Goal: Transaction & Acquisition: Purchase product/service

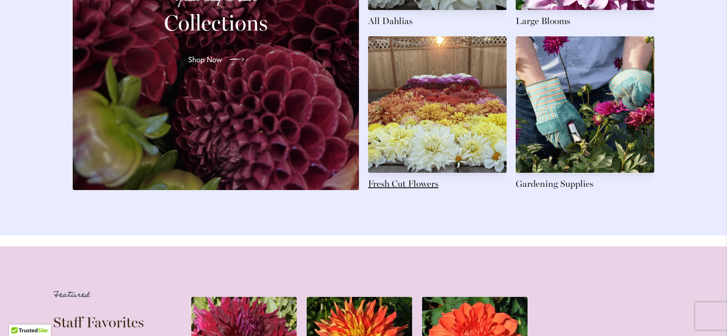
scroll to position [1382, 0]
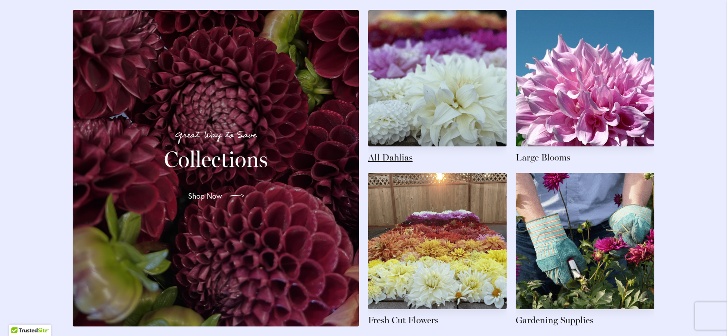
click at [459, 126] on link at bounding box center [437, 87] width 139 height 154
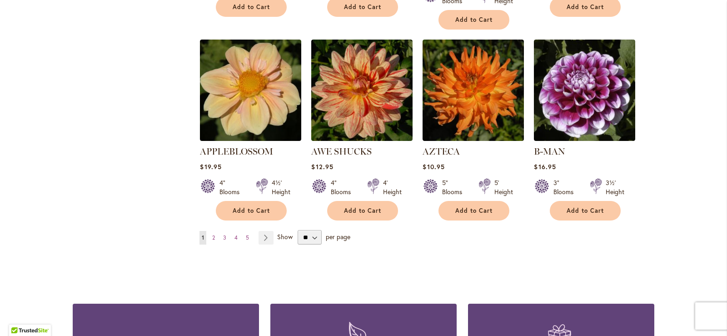
scroll to position [864, 0]
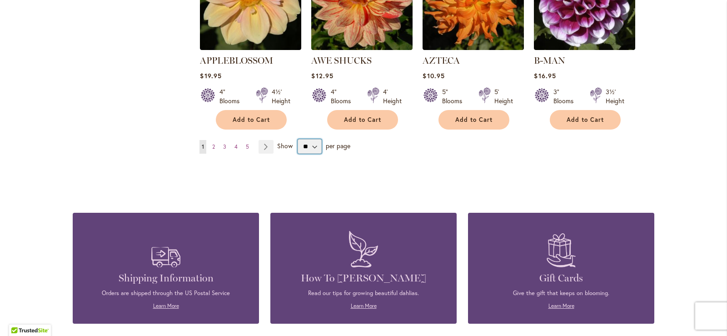
click at [310, 139] on select "** ** ** **" at bounding box center [310, 146] width 24 height 15
select select "**"
click at [298, 139] on select "** ** ** **" at bounding box center [310, 146] width 24 height 15
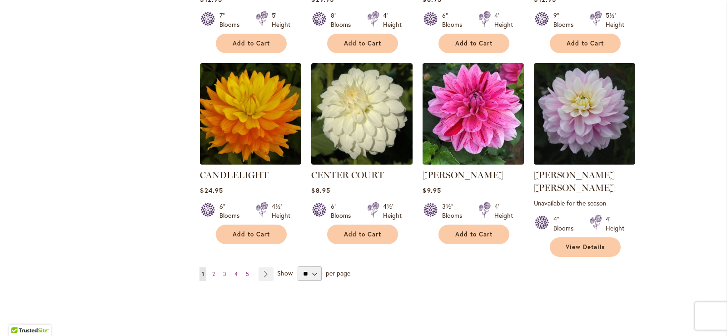
scroll to position [3202, 0]
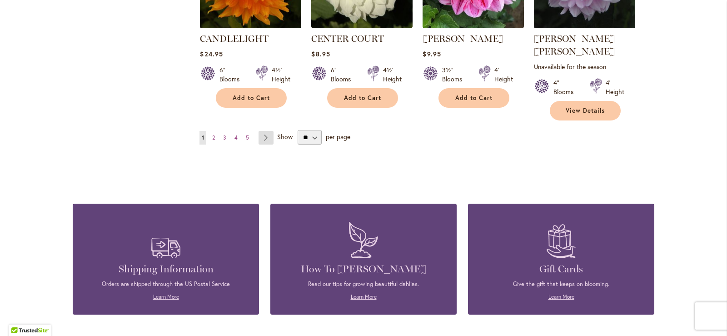
click at [259, 131] on link "Page Next" at bounding box center [266, 138] width 15 height 14
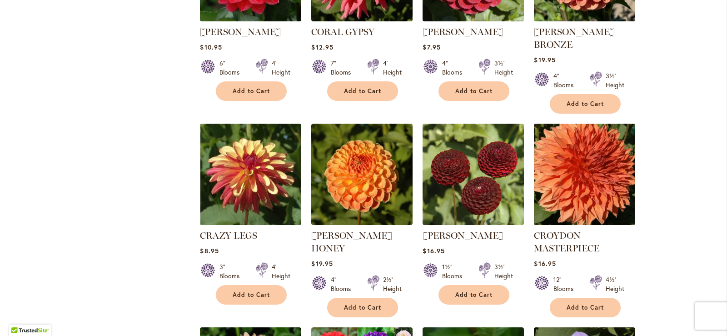
scroll to position [1154, 0]
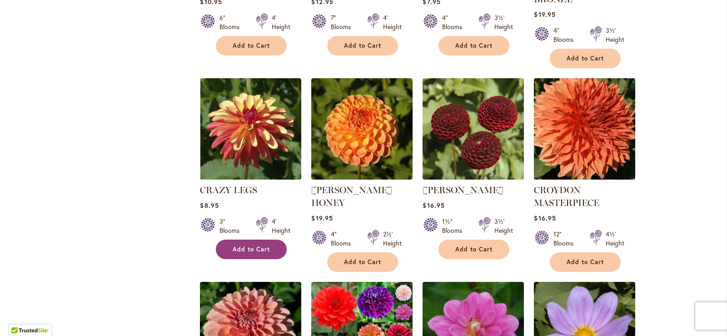
click at [244, 246] on span "Add to Cart" at bounding box center [251, 250] width 37 height 8
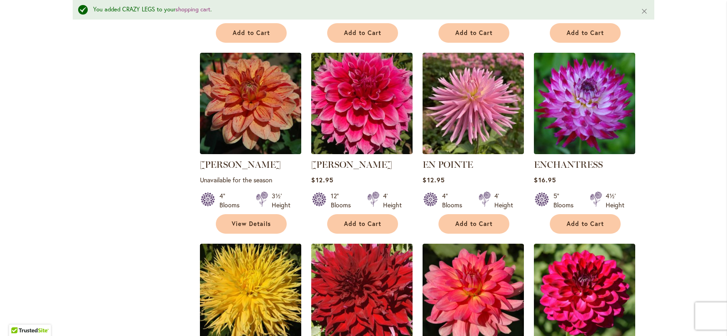
scroll to position [2679, 0]
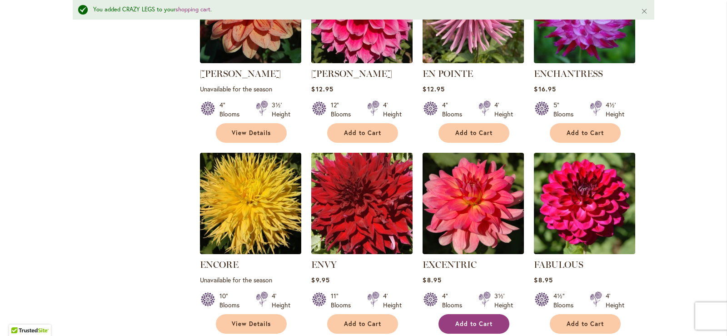
click at [467, 314] on button "Add to Cart" at bounding box center [474, 324] width 71 height 20
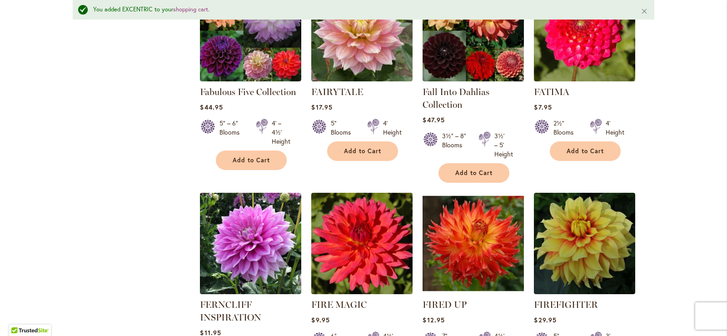
scroll to position [3270, 0]
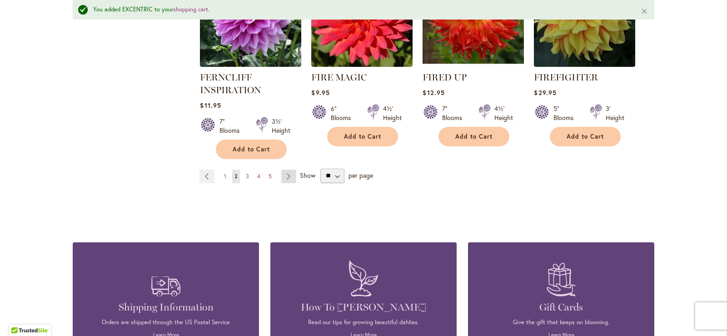
click at [282, 170] on link "Page Next" at bounding box center [288, 177] width 15 height 14
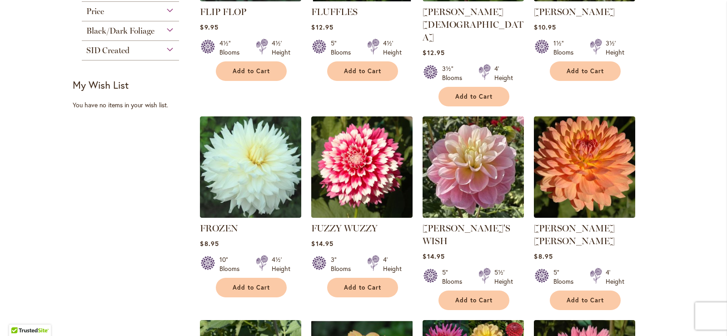
scroll to position [563, 0]
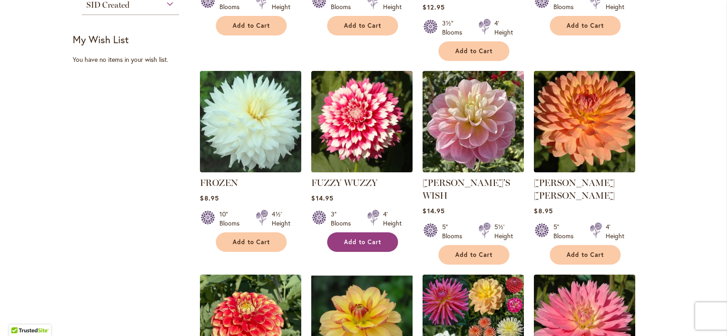
click at [348, 232] on button "Add to Cart" at bounding box center [362, 242] width 71 height 20
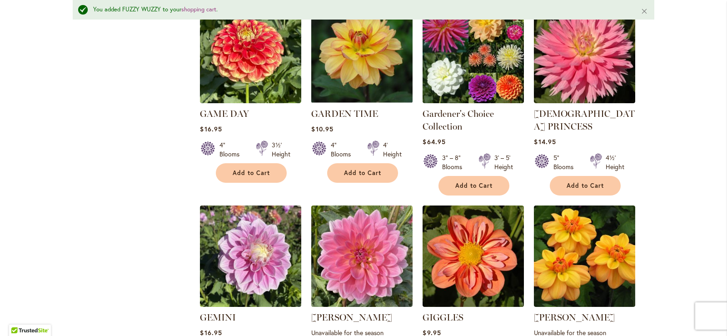
scroll to position [906, 0]
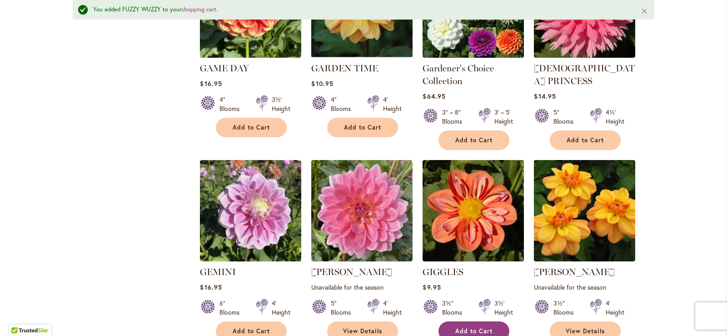
click at [456, 327] on span "Add to Cart" at bounding box center [474, 331] width 37 height 8
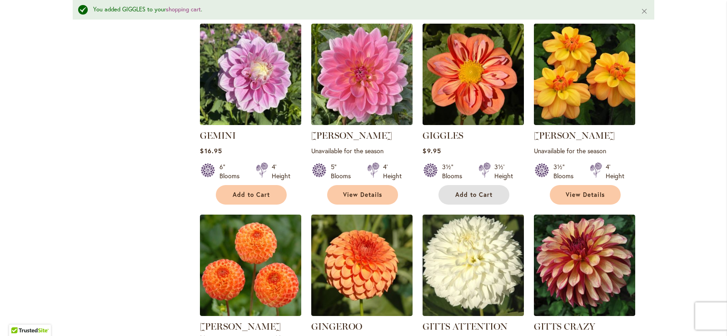
scroll to position [1133, 0]
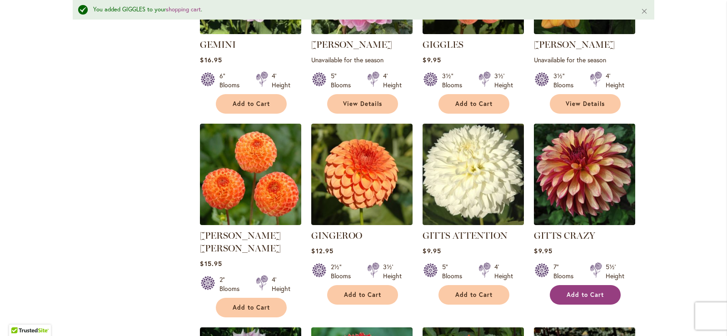
click at [591, 291] on span "Add to Cart" at bounding box center [585, 295] width 37 height 8
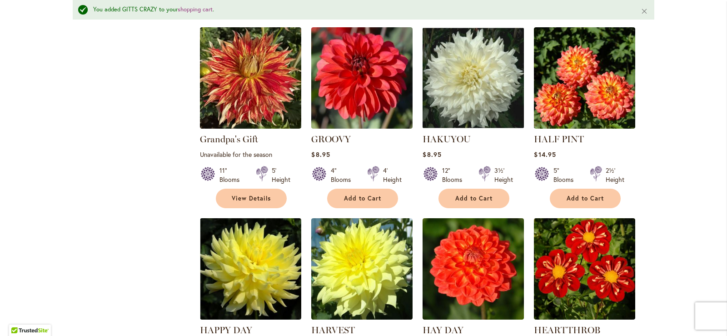
scroll to position [1860, 0]
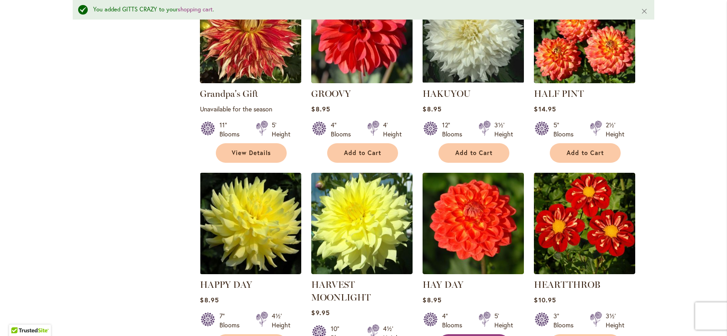
click at [671, 86] on div "Skip to Content Gift Shop & Office Open - [DATE]-[DATE] 9-4:30pm / Gift Shop Op…" at bounding box center [363, 105] width 727 height 3878
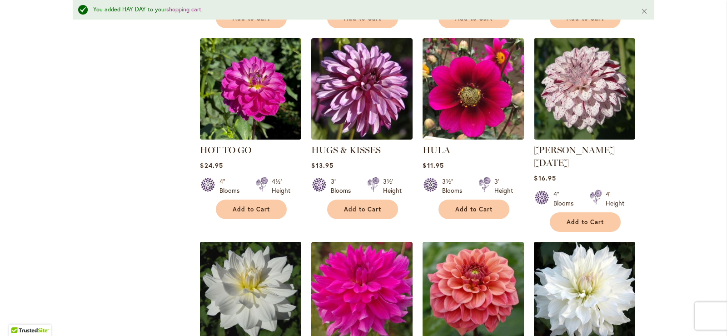
scroll to position [3133, 0]
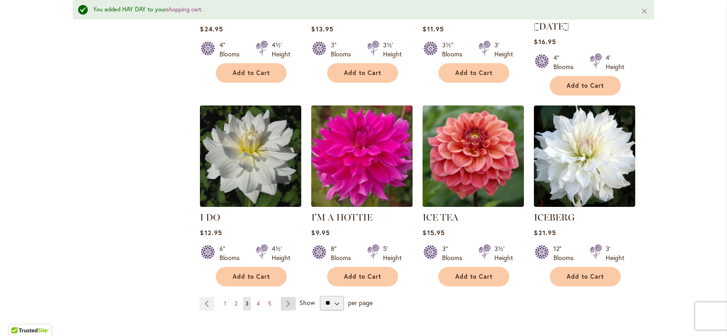
click at [284, 297] on link "Page Next" at bounding box center [288, 304] width 15 height 14
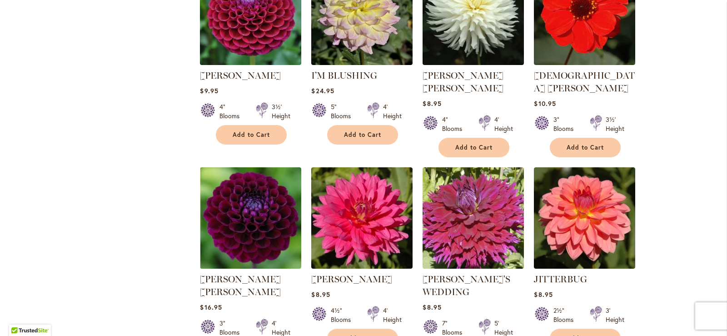
scroll to position [609, 0]
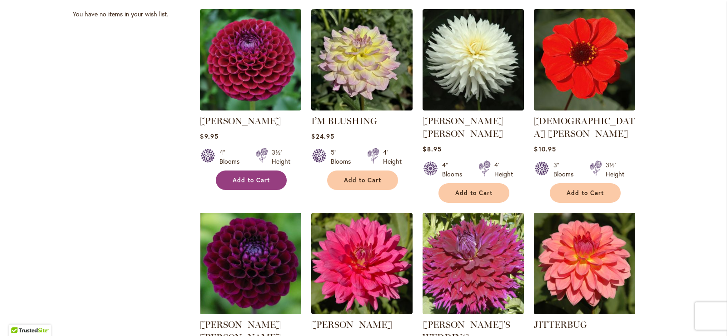
click at [242, 180] on span "Add to Cart" at bounding box center [251, 180] width 37 height 8
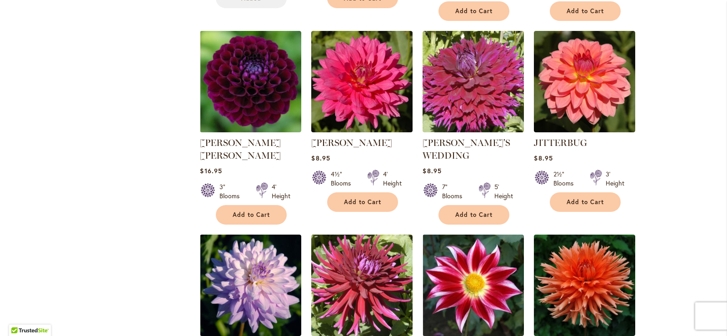
scroll to position [836, 0]
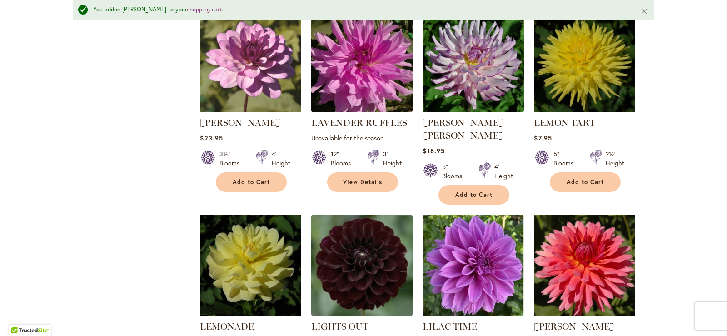
scroll to position [1906, 0]
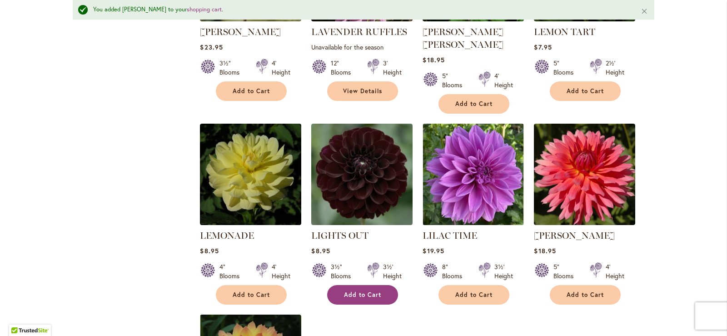
click at [368, 291] on span "Add to Cart" at bounding box center [362, 295] width 37 height 8
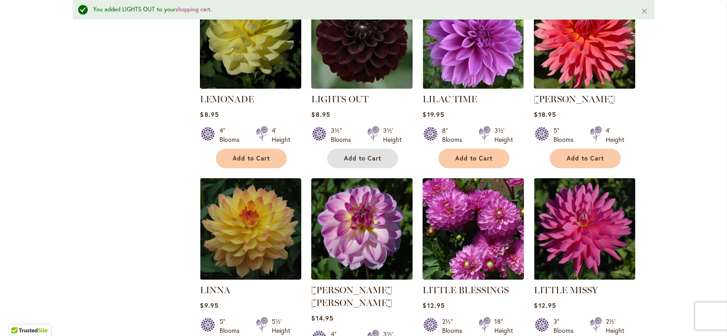
scroll to position [2179, 0]
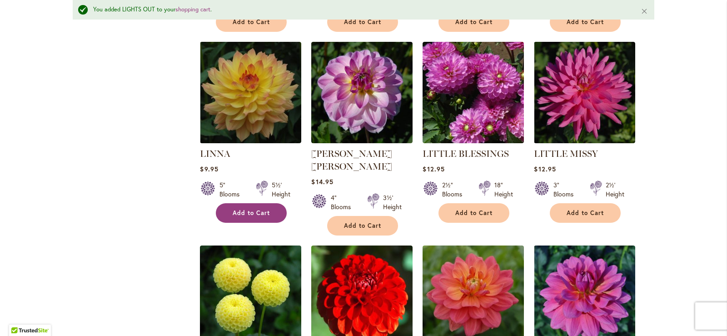
click at [251, 209] on span "Add to Cart" at bounding box center [251, 213] width 37 height 8
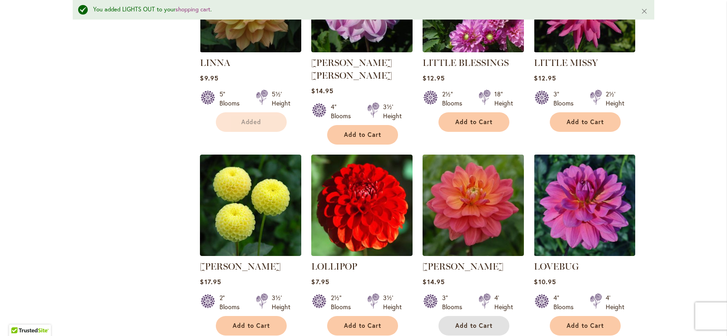
click at [467, 322] on span "Add to Cart" at bounding box center [474, 326] width 37 height 8
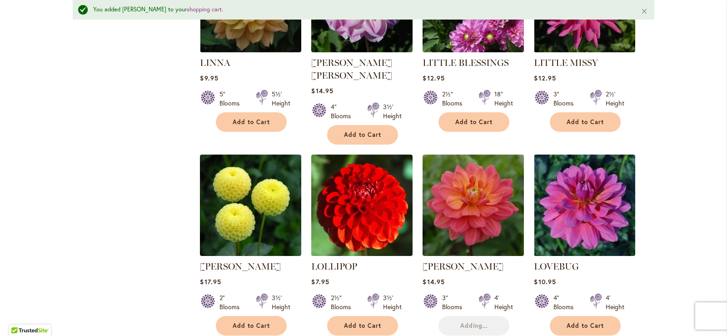
scroll to position [2406, 0]
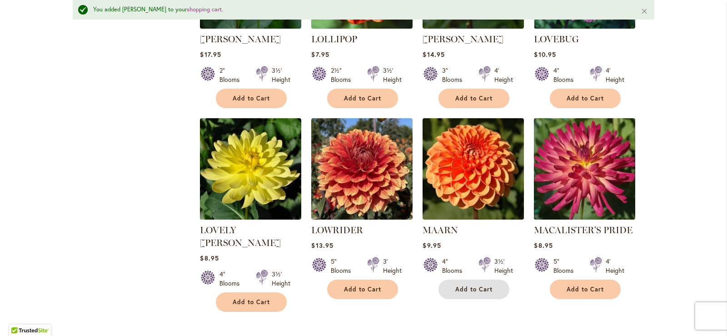
drag, startPoint x: 465, startPoint y: 239, endPoint x: 616, endPoint y: 164, distance: 169.0
click at [465, 286] on span "Add to Cart" at bounding box center [474, 290] width 37 height 8
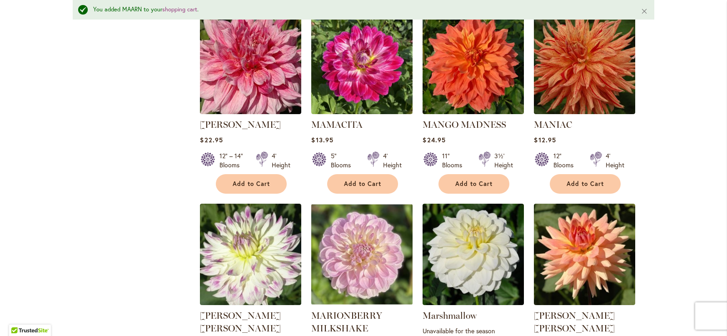
scroll to position [3133, 0]
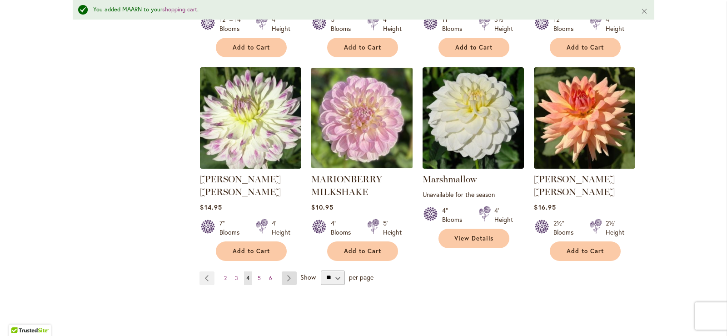
click at [283, 271] on link "Page Next" at bounding box center [289, 278] width 15 height 14
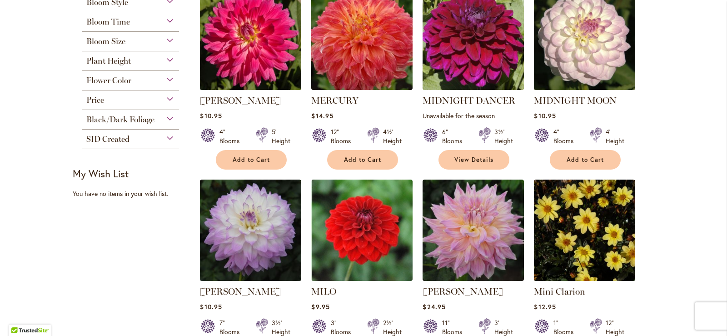
scroll to position [520, 0]
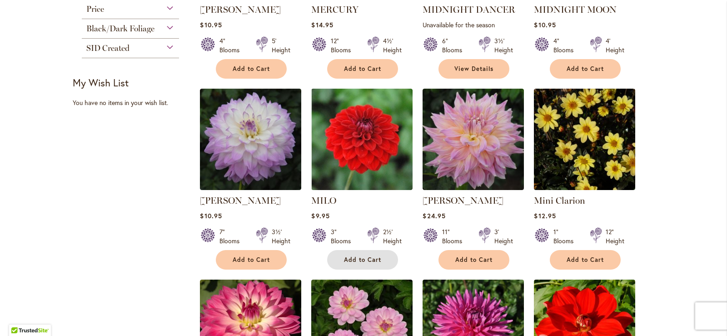
drag, startPoint x: 368, startPoint y: 259, endPoint x: 687, endPoint y: 228, distance: 320.2
click at [368, 259] on span "Add to Cart" at bounding box center [362, 260] width 37 height 8
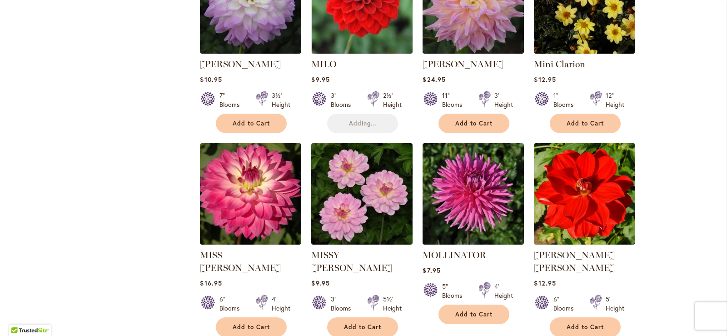
scroll to position [702, 0]
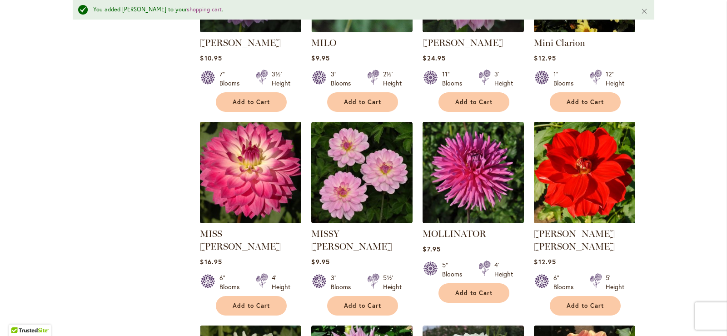
scroll to position [999, 0]
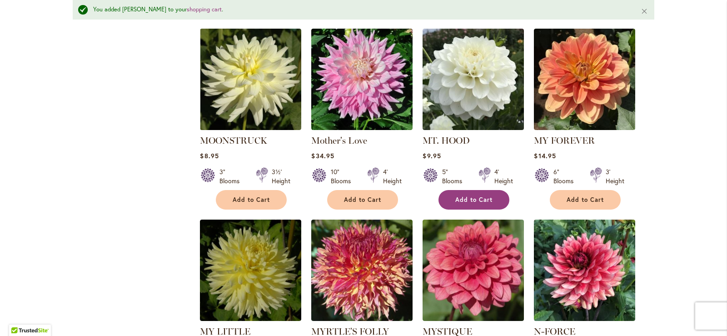
click at [461, 196] on span "Add to Cart" at bounding box center [474, 200] width 37 height 8
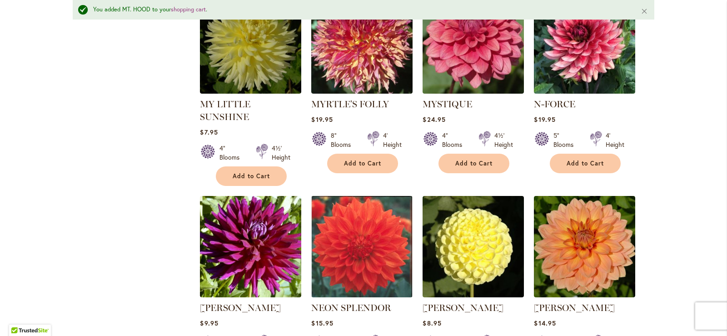
scroll to position [1181, 0]
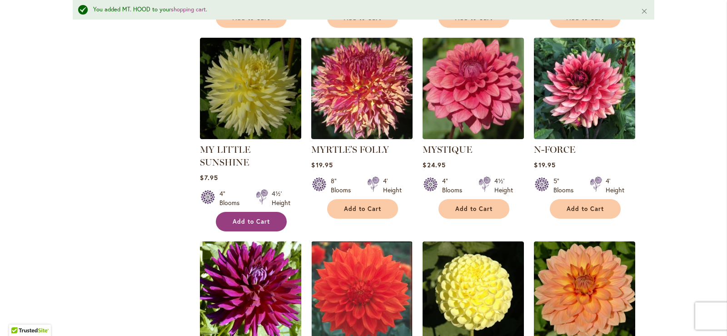
click at [251, 218] on span "Add to Cart" at bounding box center [251, 222] width 37 height 8
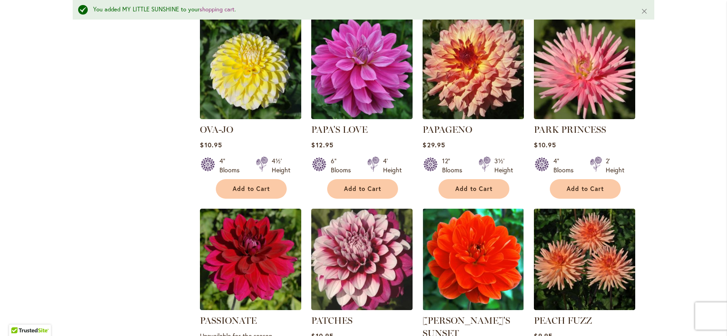
scroll to position [2226, 0]
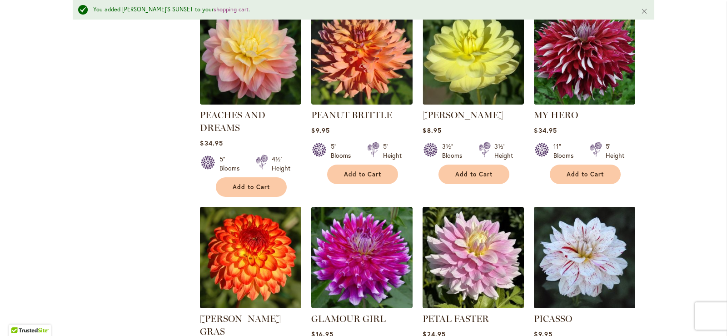
scroll to position [2681, 0]
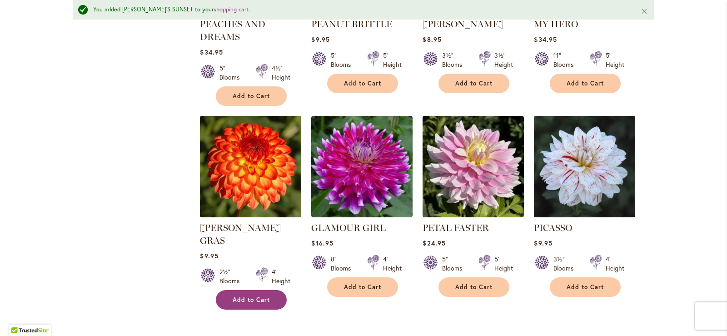
click at [241, 296] on span "Add to Cart" at bounding box center [251, 300] width 37 height 8
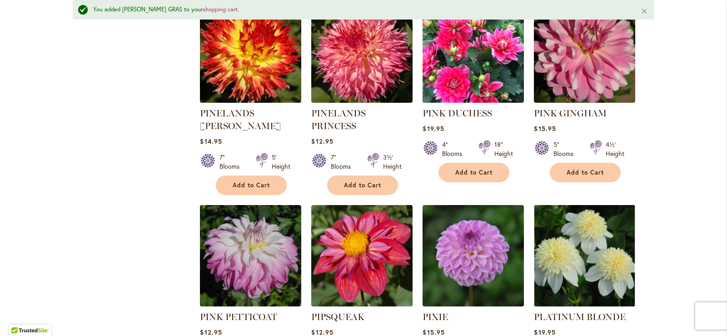
scroll to position [3045, 0]
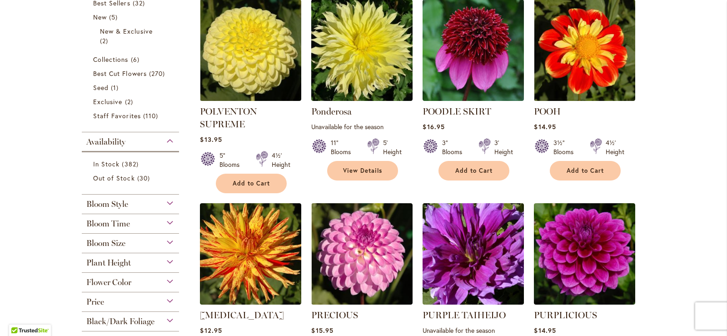
scroll to position [336, 0]
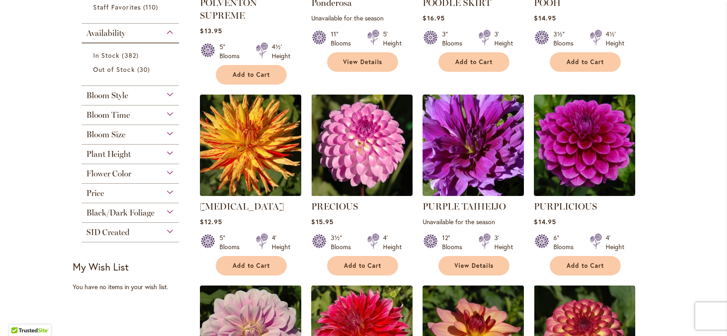
click at [165, 193] on div "Price" at bounding box center [130, 191] width 97 height 15
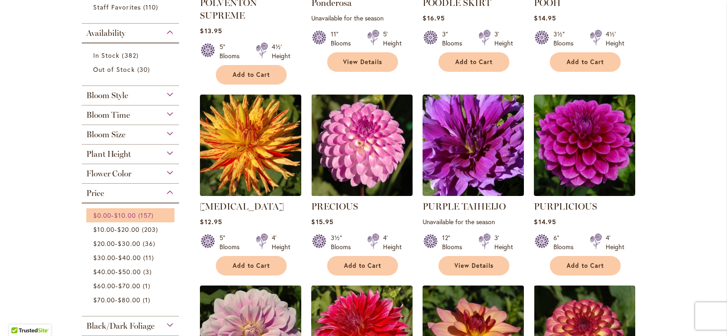
click at [120, 215] on span "$10.00" at bounding box center [124, 215] width 21 height 9
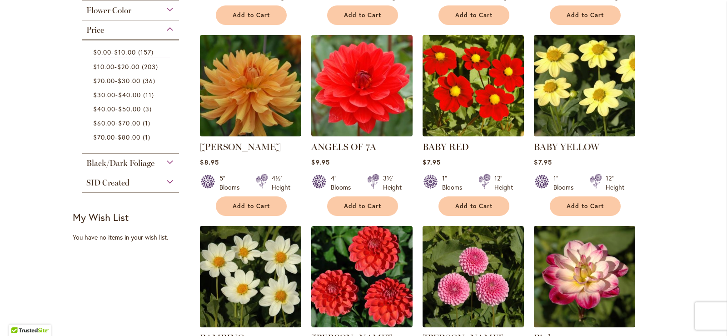
scroll to position [455, 0]
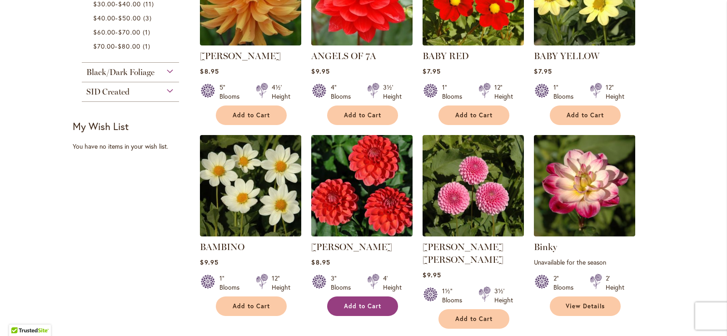
click at [364, 307] on span "Add to Cart" at bounding box center [362, 306] width 37 height 8
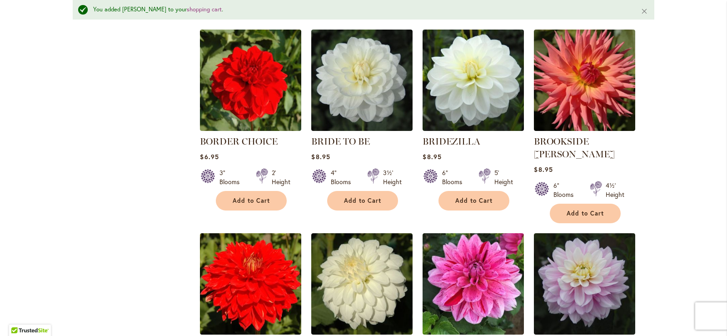
scroll to position [1070, 0]
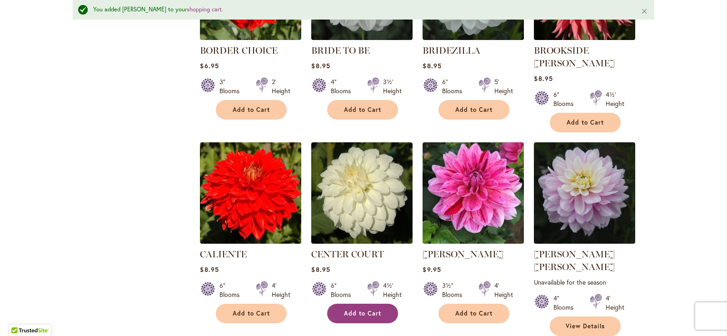
click at [366, 310] on span "Add to Cart" at bounding box center [362, 314] width 37 height 8
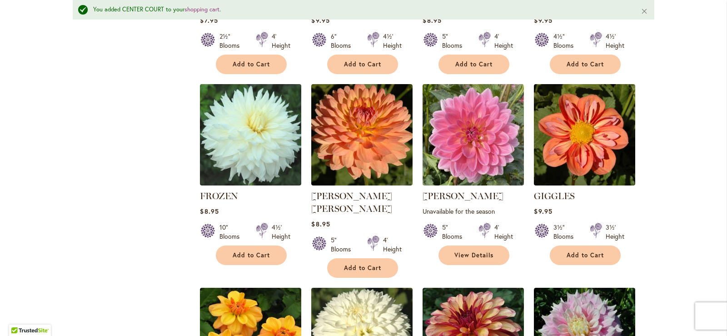
scroll to position [2752, 0]
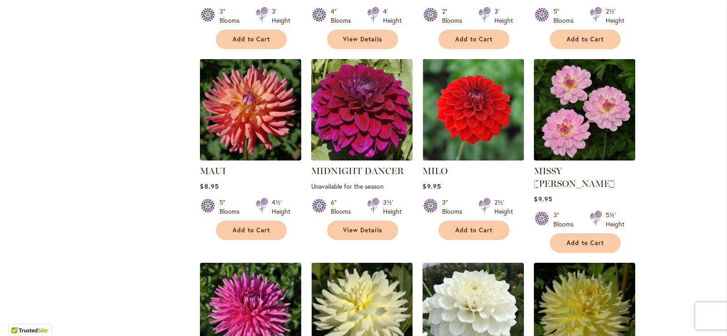
scroll to position [2200, 0]
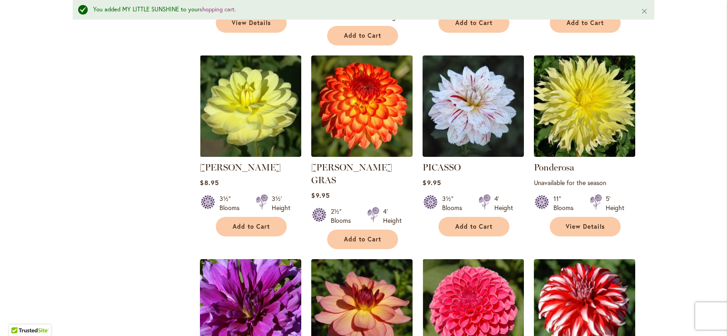
scroll to position [3088, 0]
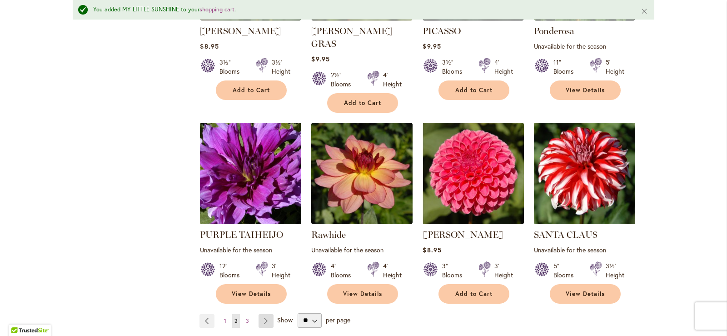
click at [260, 314] on link "Page Next" at bounding box center [266, 321] width 15 height 14
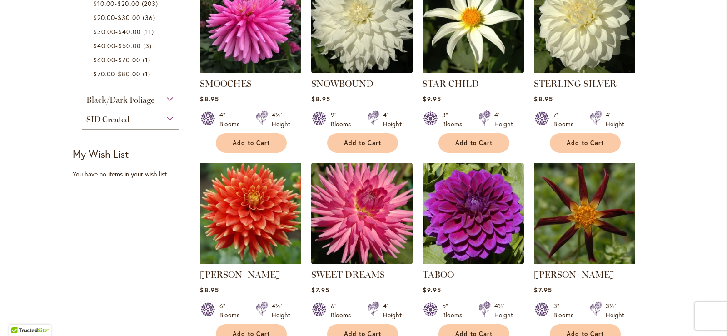
scroll to position [518, 0]
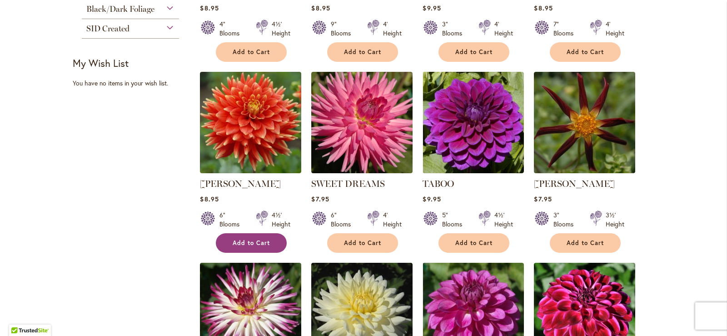
click at [246, 246] on span "Add to Cart" at bounding box center [251, 243] width 37 height 8
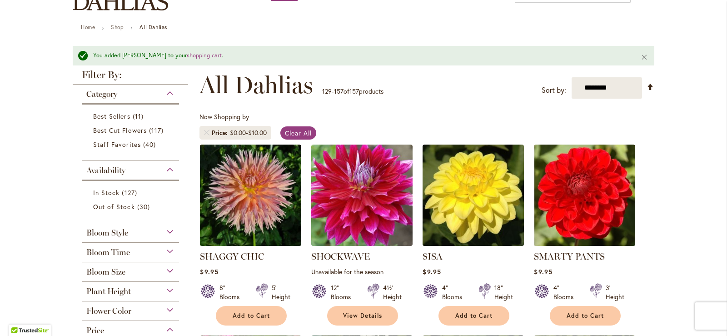
scroll to position [0, 0]
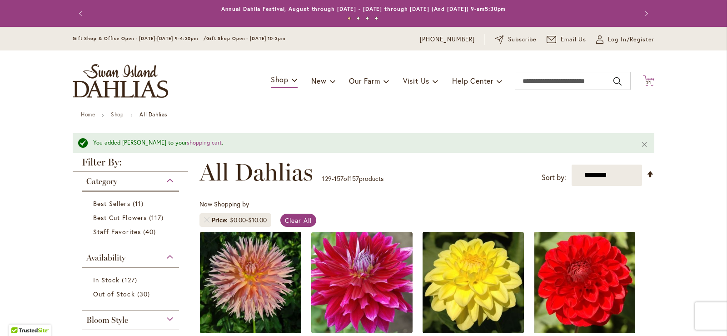
click at [646, 79] on icon "Cart .cls-1 { fill: #231f20; }" at bounding box center [648, 80] width 11 height 11
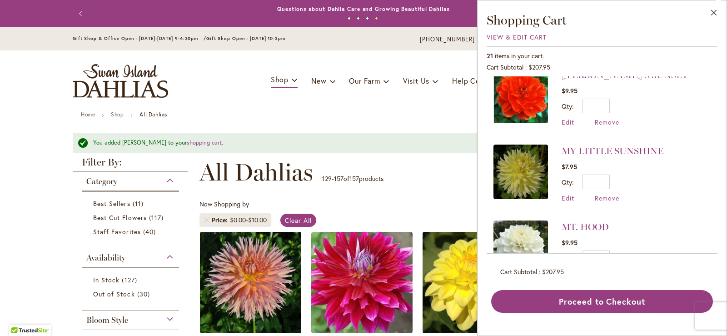
scroll to position [364, 0]
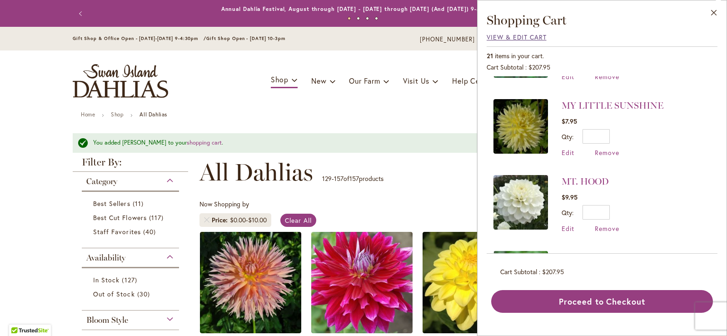
click at [495, 38] on span "View & Edit Cart" at bounding box center [517, 37] width 60 height 9
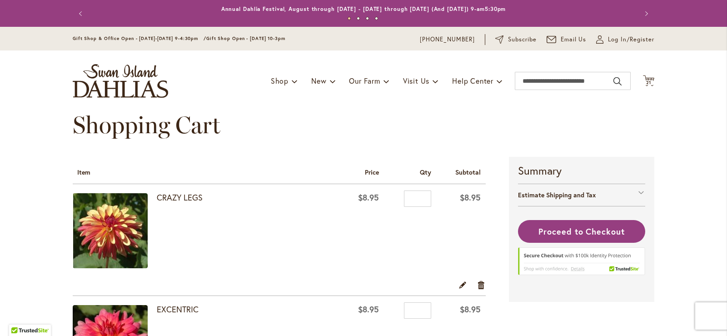
scroll to position [182, 0]
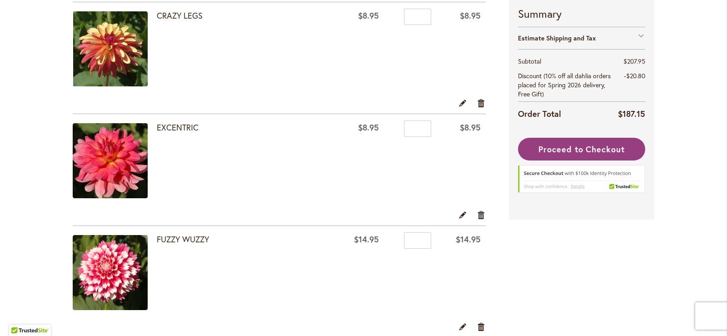
click at [477, 215] on link "Remove item" at bounding box center [481, 215] width 9 height 10
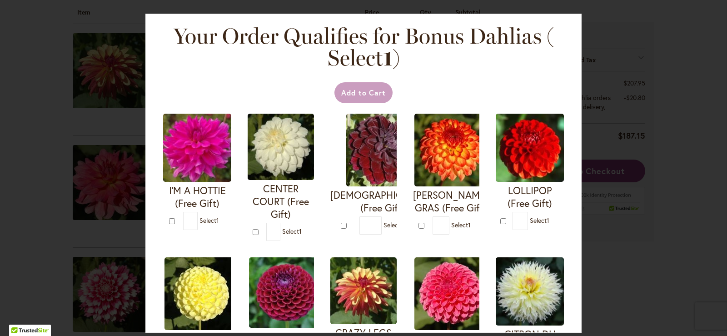
scroll to position [204, 0]
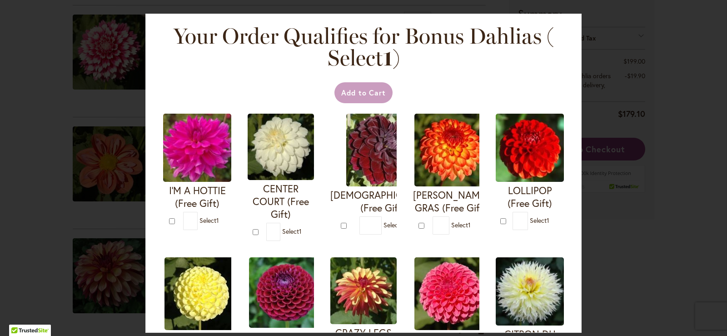
scroll to position [45, 0]
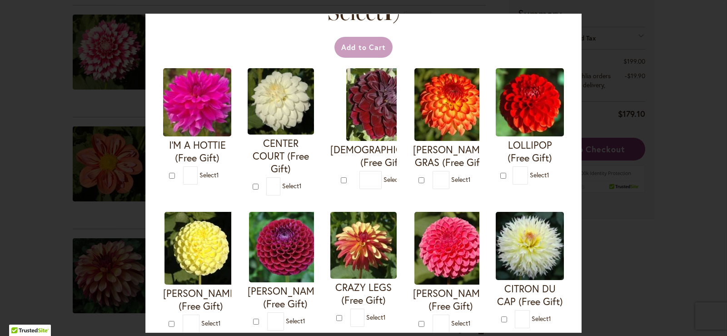
click at [56, 106] on div "Your Order Qualifies for Bonus Dahlias ( Select 1 ) Add to Cart I'M A HOTTIE (F…" at bounding box center [363, 168] width 727 height 336
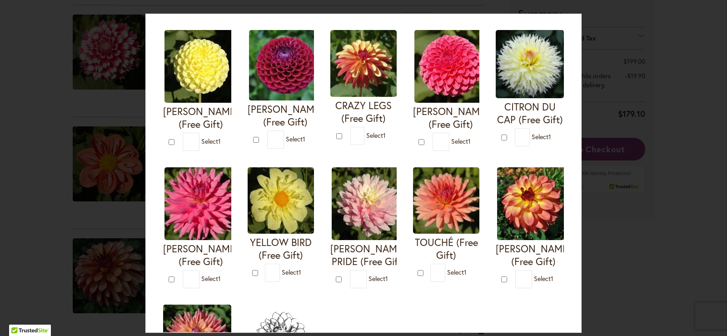
scroll to position [318, 0]
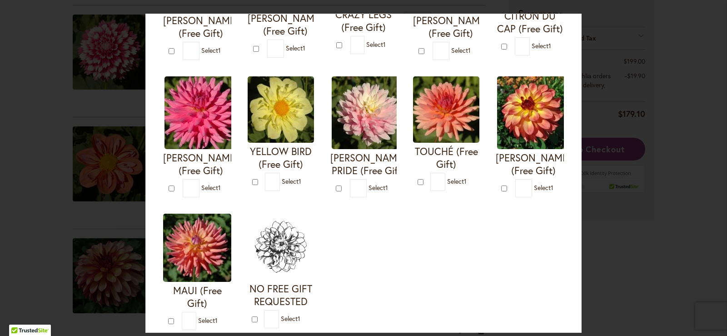
click at [700, 133] on div "Your Order Qualifies for Bonus Dahlias ( Select 1 ) Add to Cart I'M A HOTTIE (F…" at bounding box center [363, 168] width 727 height 336
drag, startPoint x: 677, startPoint y: 138, endPoint x: 674, endPoint y: 126, distance: 12.1
click at [678, 130] on div "Your Order Qualifies for Bonus Dahlias ( Select 1 ) Add to Cart I'M A HOTTIE (F…" at bounding box center [363, 168] width 727 height 336
drag, startPoint x: 687, startPoint y: 107, endPoint x: 625, endPoint y: 95, distance: 63.3
click at [687, 104] on div "Your Order Qualifies for Bonus Dahlias ( Select 1 ) Add to Cart I'M A HOTTIE (F…" at bounding box center [363, 168] width 727 height 336
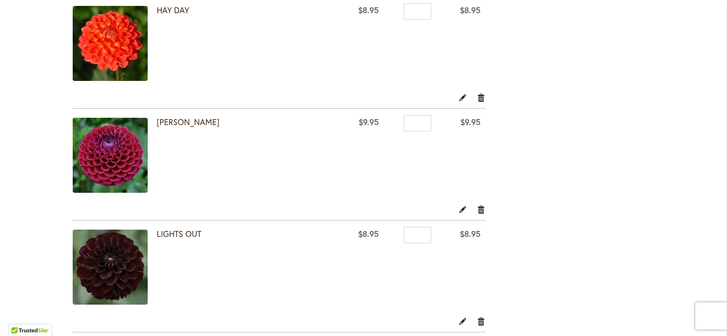
scroll to position [771, 0]
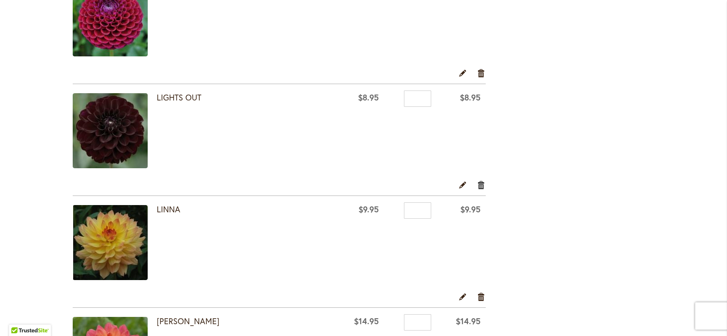
click at [477, 186] on link "Remove item" at bounding box center [481, 185] width 9 height 10
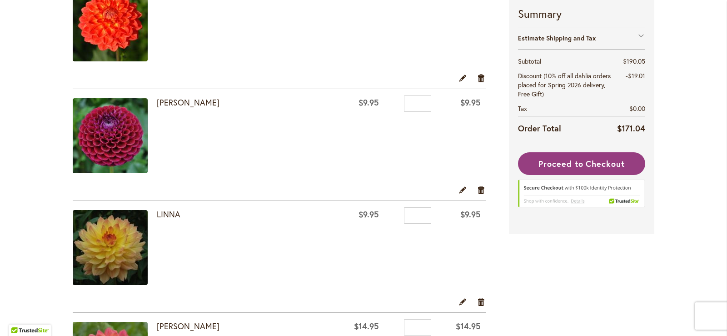
scroll to position [791, 0]
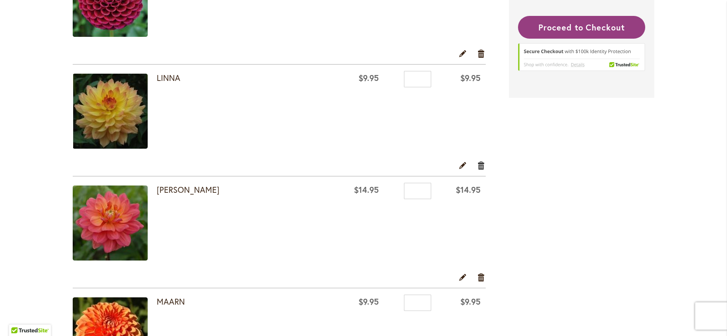
click at [479, 169] on link "Remove item" at bounding box center [481, 165] width 9 height 10
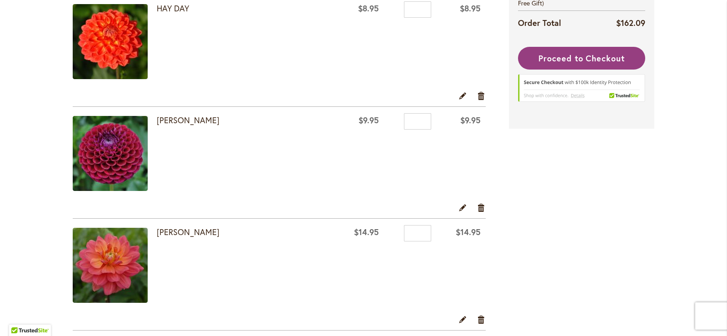
scroll to position [773, 0]
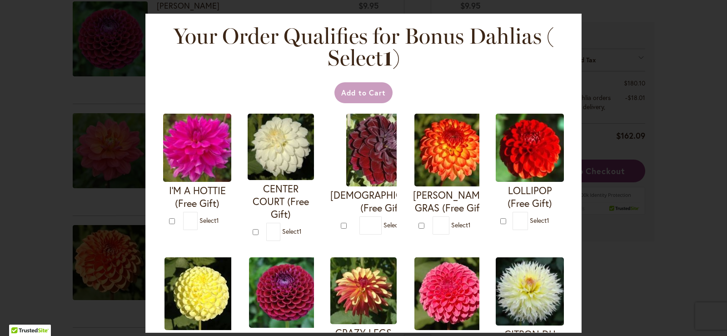
click at [480, 183] on img at bounding box center [451, 150] width 73 height 73
type input "*"
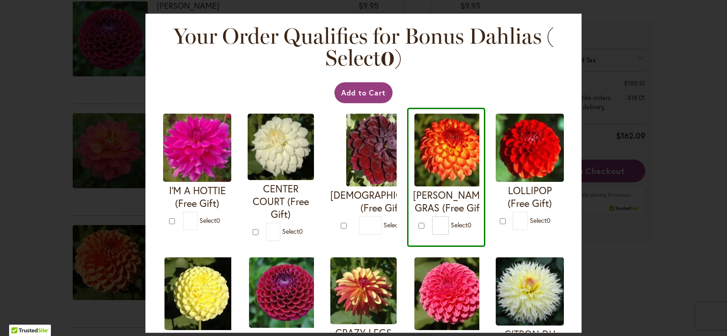
scroll to position [795, 0]
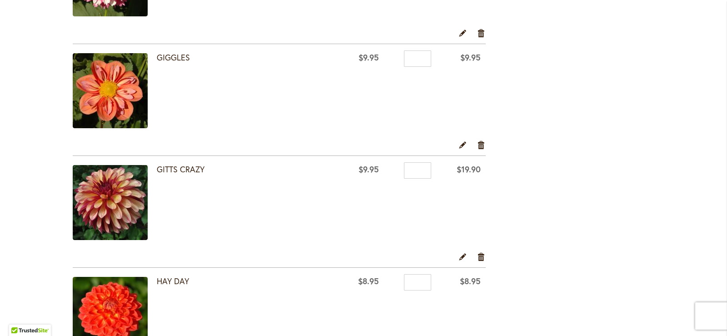
scroll to position [682, 0]
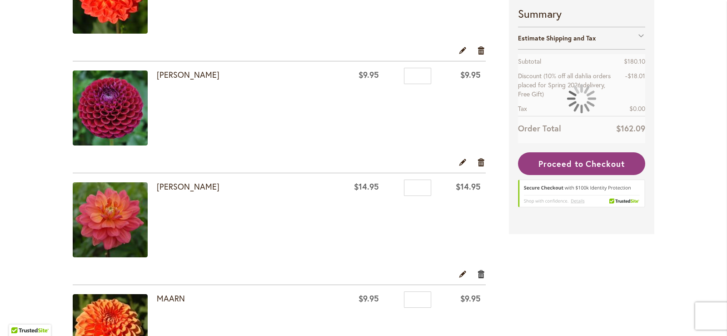
click at [480, 275] on link "Remove item" at bounding box center [481, 274] width 9 height 10
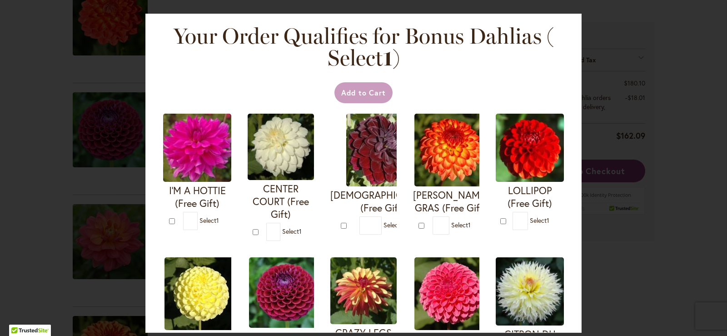
scroll to position [704, 0]
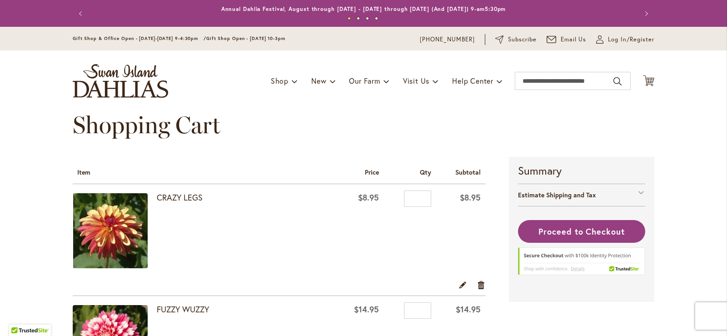
scroll to position [154, 0]
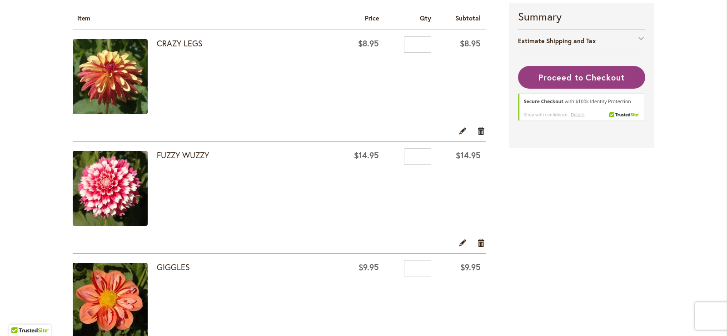
click at [477, 130] on link "Remove item" at bounding box center [481, 130] width 9 height 10
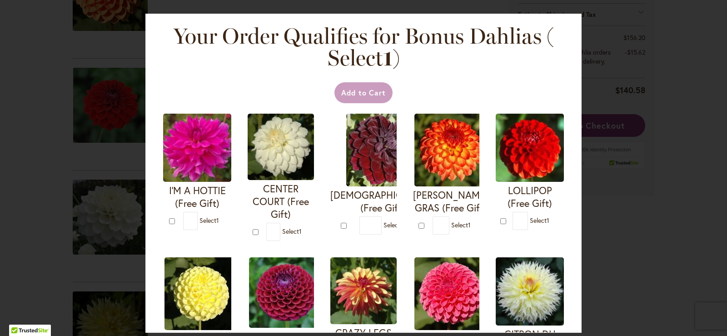
scroll to position [91, 0]
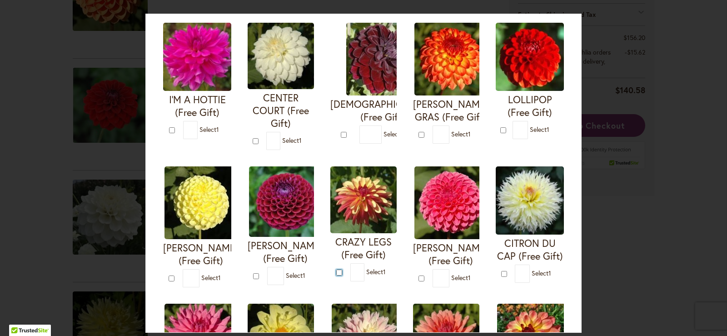
type input "*"
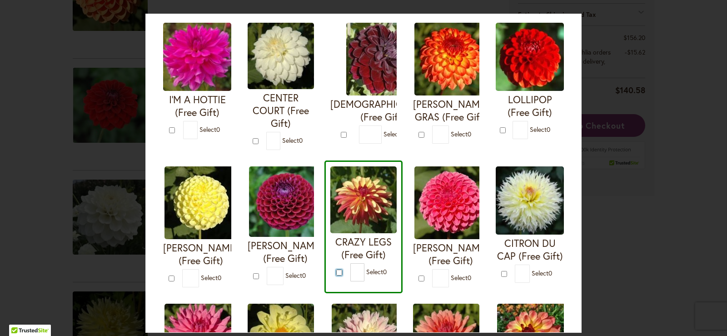
scroll to position [0, 0]
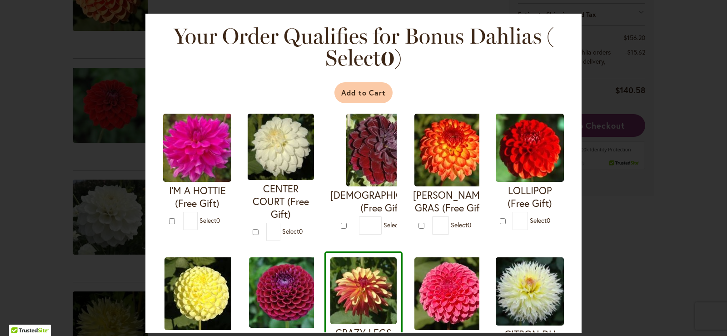
click at [357, 94] on button "Add to Cart" at bounding box center [364, 92] width 59 height 21
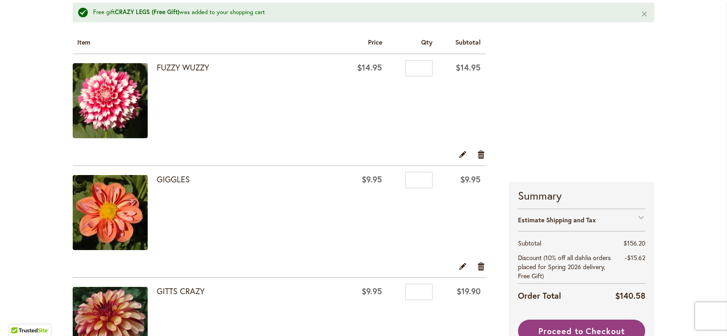
scroll to position [200, 0]
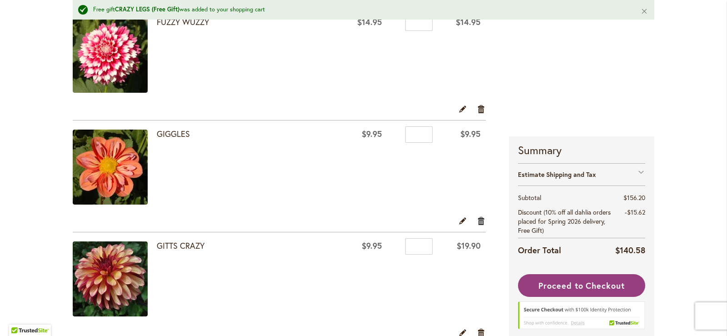
click at [481, 221] on link "Remove item" at bounding box center [481, 221] width 9 height 10
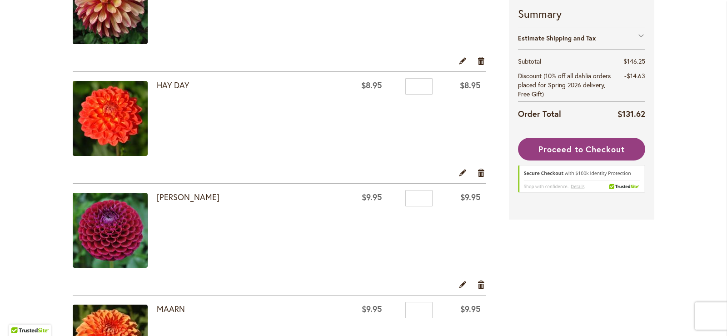
scroll to position [381, 0]
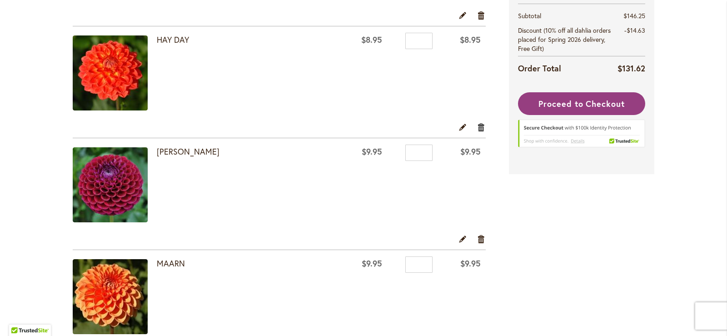
click at [477, 128] on link "Remove item" at bounding box center [481, 127] width 9 height 10
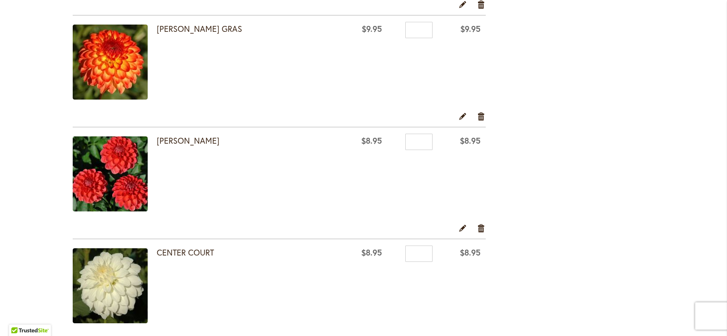
scroll to position [1109, 0]
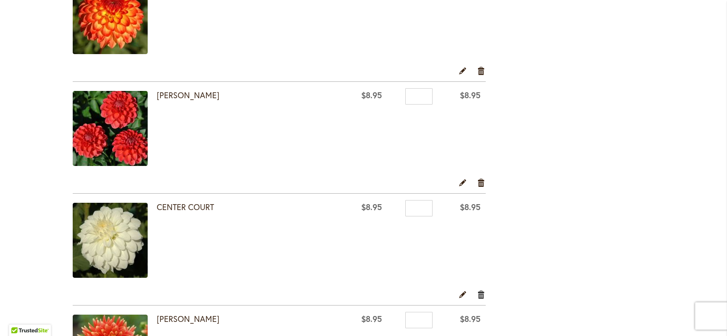
click at [478, 296] on link "Remove item" at bounding box center [481, 294] width 9 height 10
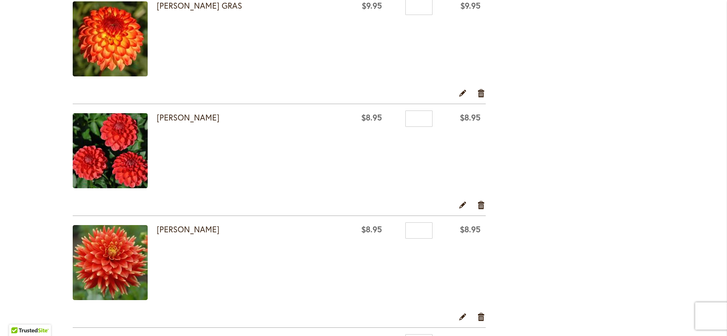
scroll to position [1041, 0]
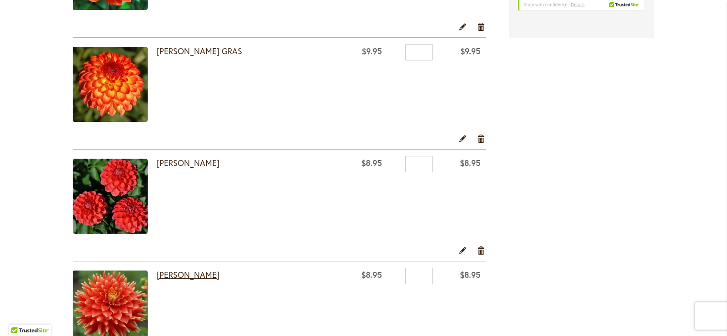
click at [167, 274] on link "[PERSON_NAME]" at bounding box center [188, 274] width 63 height 11
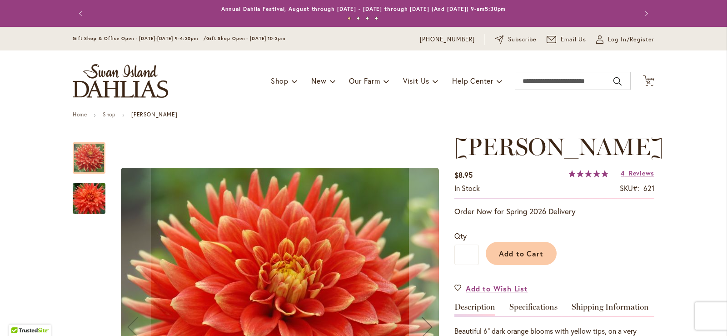
scroll to position [91, 0]
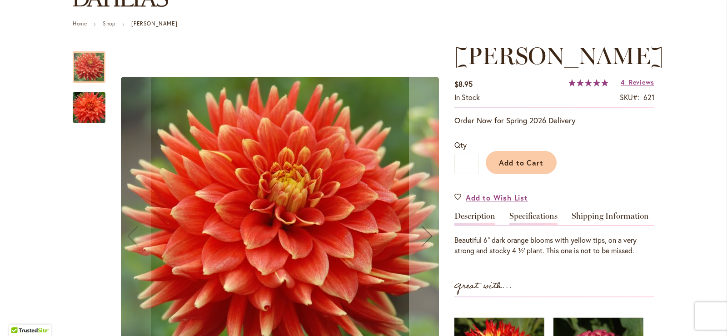
click at [528, 215] on link "Specifications" at bounding box center [534, 218] width 48 height 13
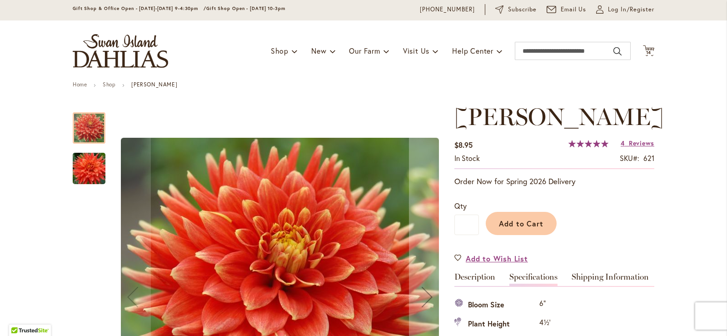
scroll to position [0, 0]
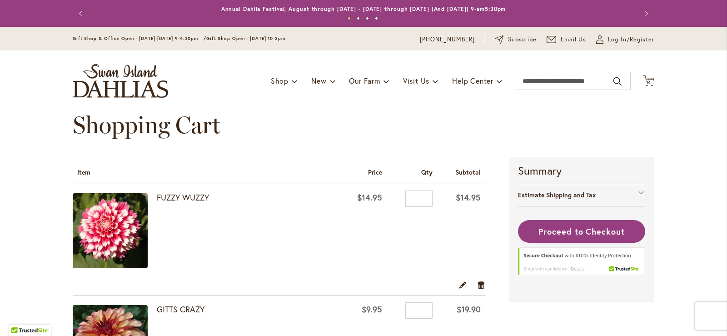
scroll to position [91, 0]
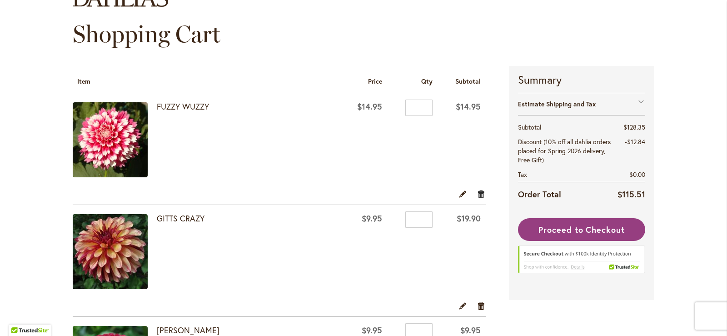
click at [477, 195] on link "Remove item" at bounding box center [481, 194] width 9 height 10
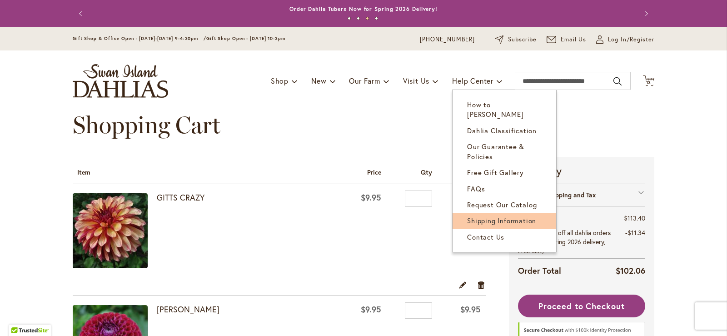
click at [481, 216] on span "Shipping Information" at bounding box center [501, 220] width 69 height 9
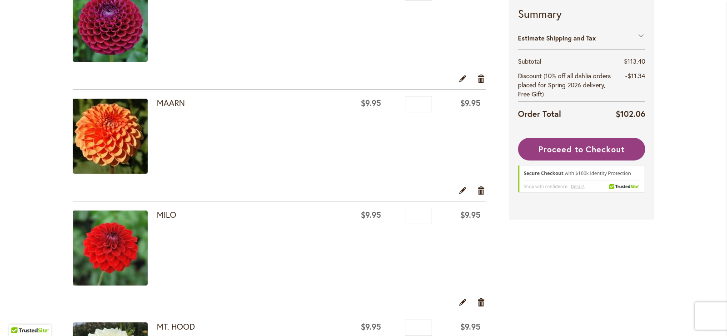
scroll to position [273, 0]
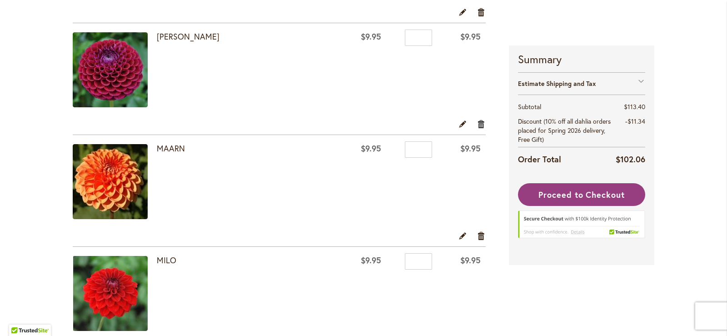
click at [479, 127] on link "Remove item" at bounding box center [481, 124] width 9 height 10
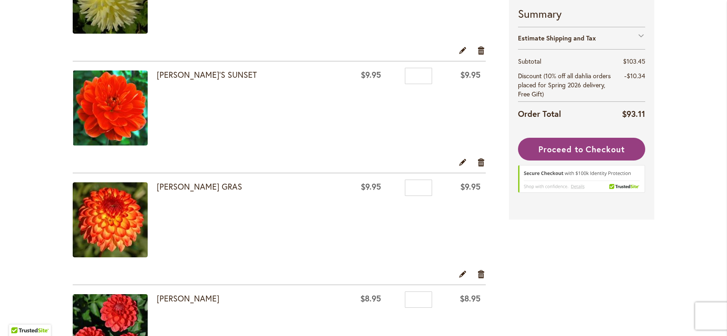
scroll to position [727, 0]
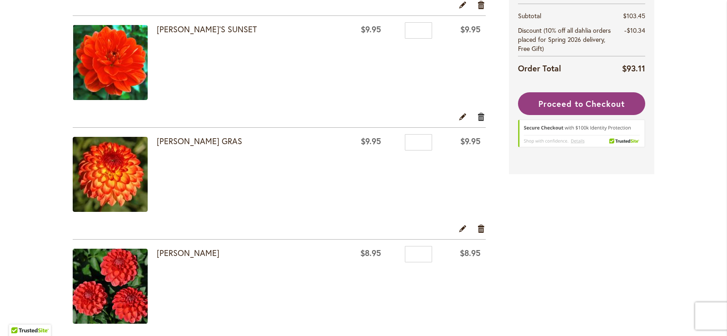
click at [479, 116] on link "Remove item" at bounding box center [481, 116] width 9 height 10
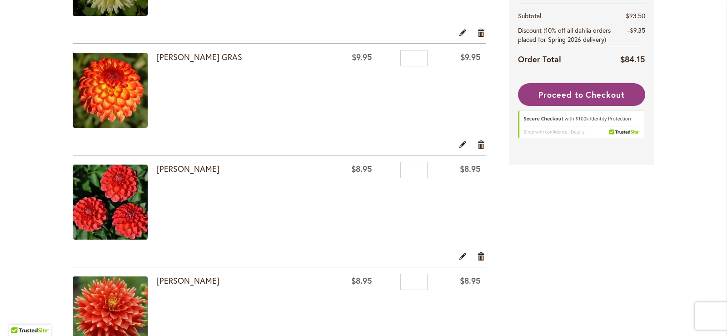
scroll to position [745, 0]
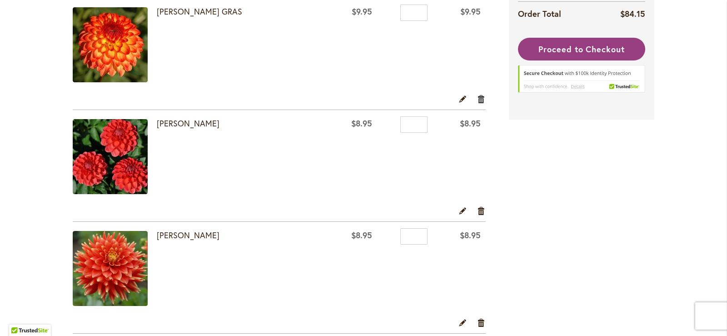
click at [477, 97] on link "Remove item" at bounding box center [481, 99] width 9 height 10
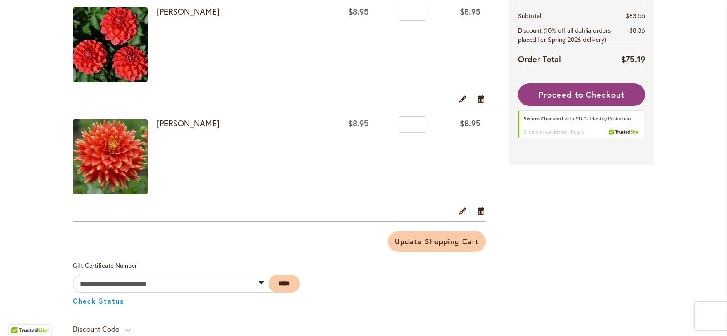
scroll to position [791, 0]
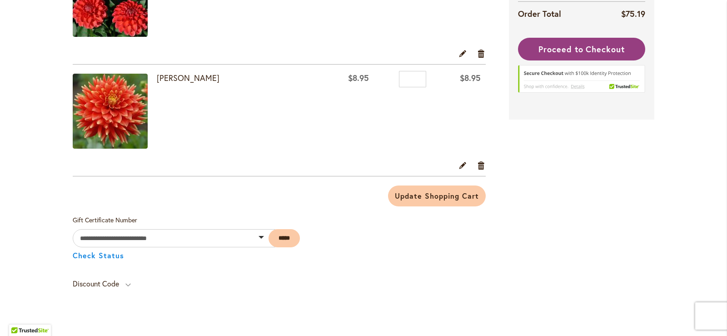
click at [112, 282] on strong "Discount Code" at bounding box center [96, 284] width 46 height 10
click at [100, 309] on input "Enter discount code" at bounding box center [110, 304] width 75 height 18
type input "******"
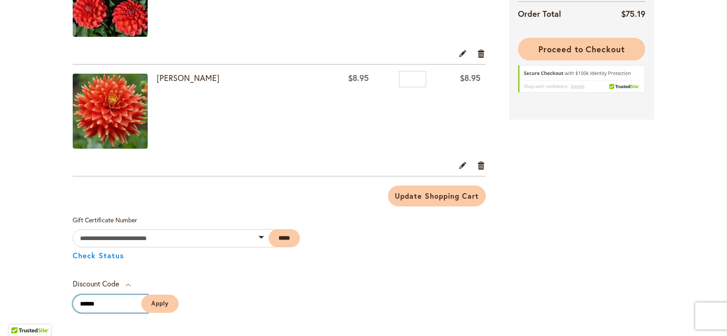
scroll to position [609, 0]
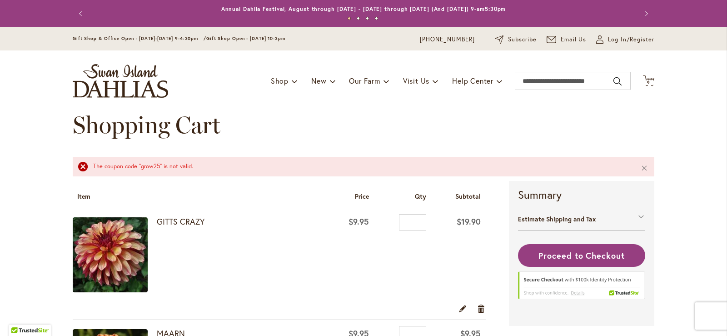
scroll to position [45, 0]
